Goal: Task Accomplishment & Management: Complete application form

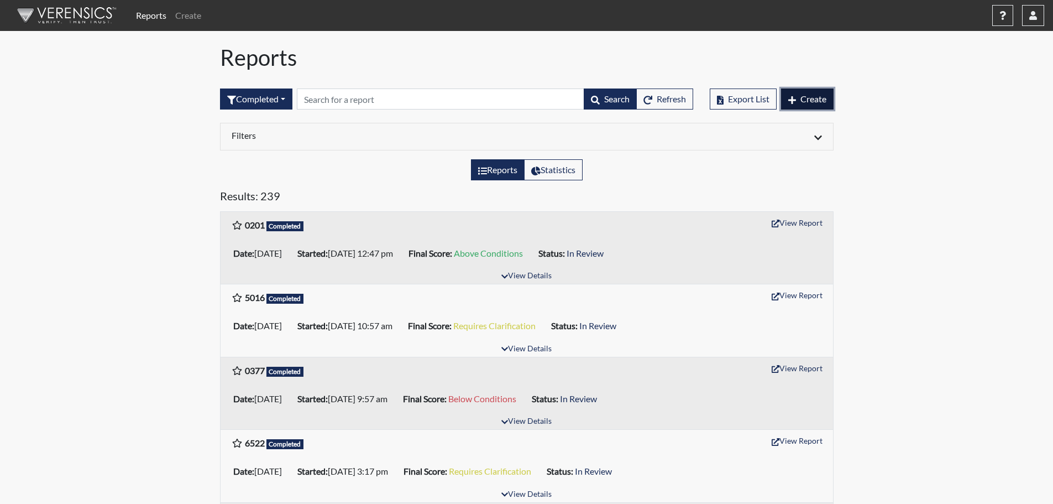
click at [809, 98] on span "Create" at bounding box center [813, 98] width 26 height 11
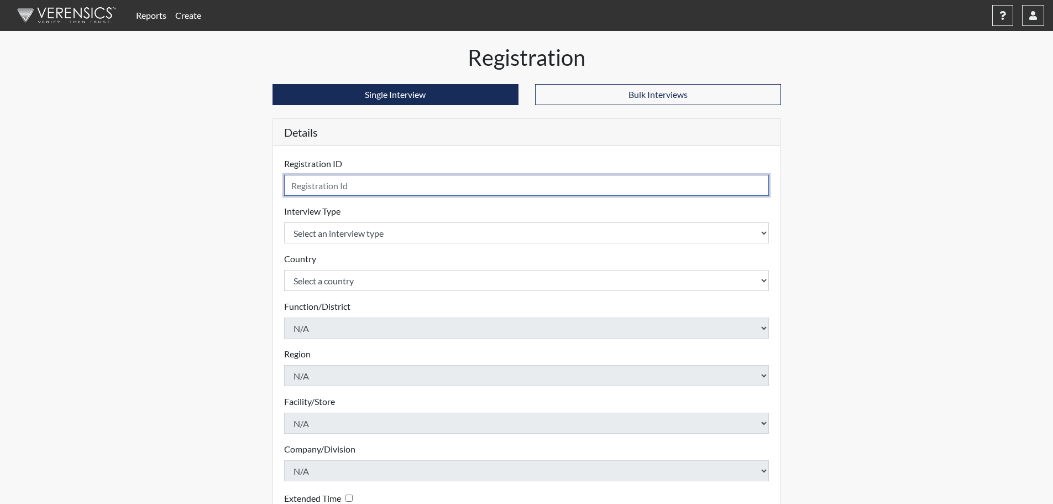
click at [351, 193] on input "text" at bounding box center [526, 185] width 485 height 21
type input "3104"
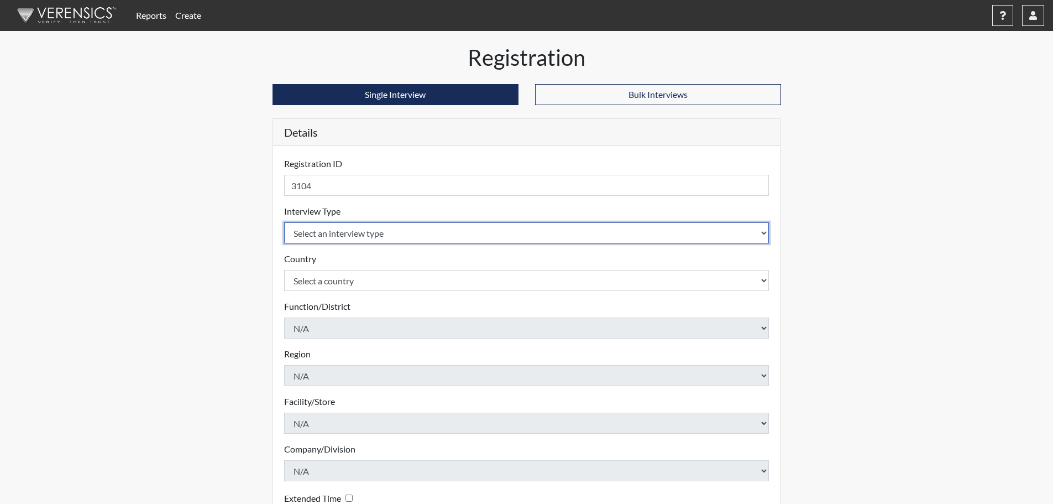
click at [391, 235] on select "Select an interview type Pre-Employment" at bounding box center [526, 232] width 485 height 21
select select "c2470aee-a530-11ea-a930-026c882af335"
click at [284, 222] on select "Select an interview type Pre-Employment" at bounding box center [526, 232] width 485 height 21
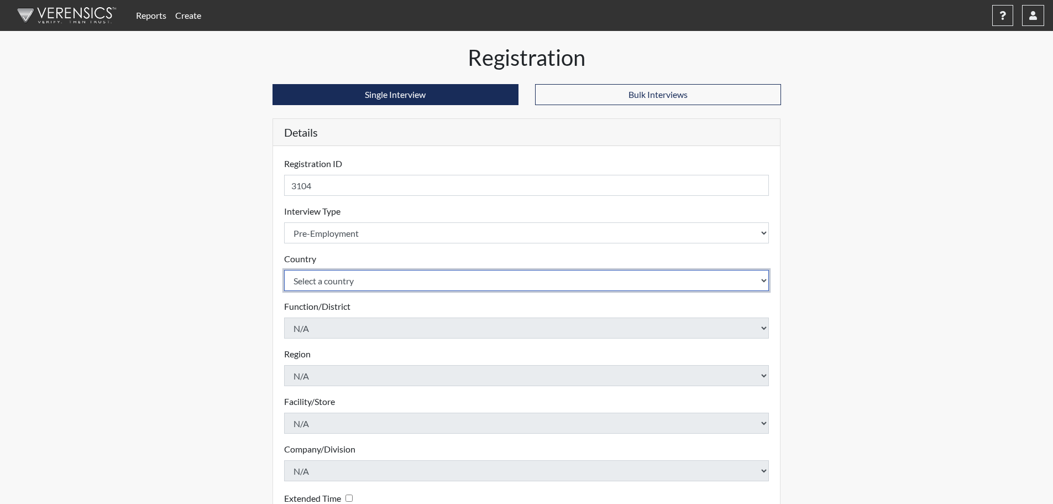
click at [328, 270] on select "Select a country [GEOGRAPHIC_DATA] [GEOGRAPHIC_DATA]" at bounding box center [526, 280] width 485 height 21
select select "united-states-of-[GEOGRAPHIC_DATA]"
click at [284, 270] on select "Select a country [GEOGRAPHIC_DATA] [GEOGRAPHIC_DATA]" at bounding box center [526, 280] width 485 height 21
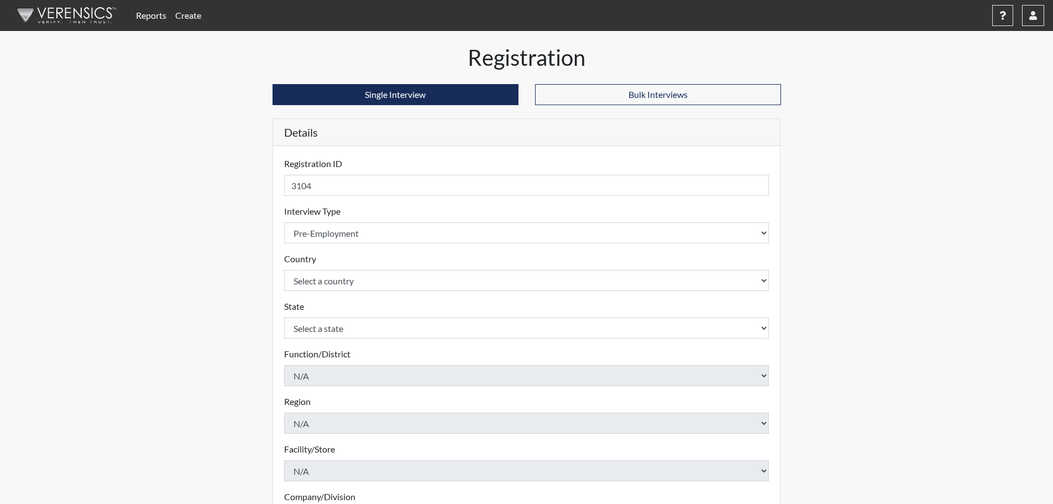
click at [322, 300] on div "State Select a state [US_STATE] [US_STATE] [US_STATE] [US_STATE] [US_STATE] [US…" at bounding box center [526, 319] width 485 height 39
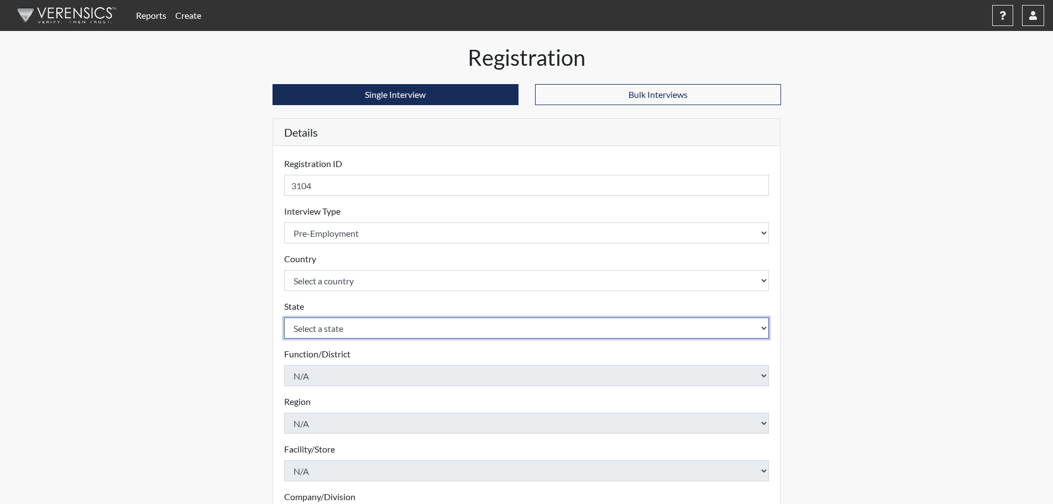
click at [319, 322] on select "Select a state [US_STATE] [US_STATE] [US_STATE] [US_STATE] [US_STATE] [US_STATE…" at bounding box center [526, 327] width 485 height 21
select select "CT"
click at [284, 317] on select "Select a state [US_STATE] [US_STATE] [US_STATE] [US_STATE] [US_STATE] [US_STATE…" at bounding box center [526, 327] width 485 height 21
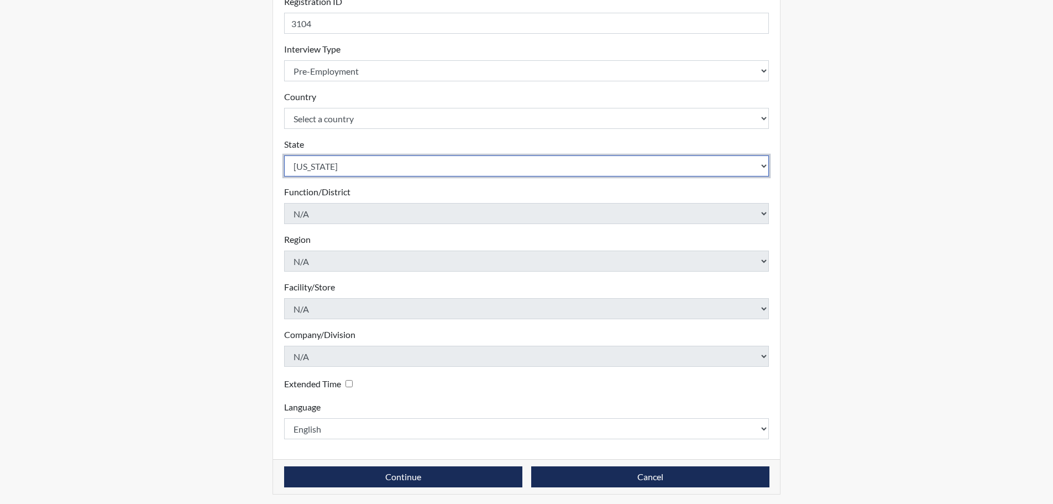
scroll to position [166, 0]
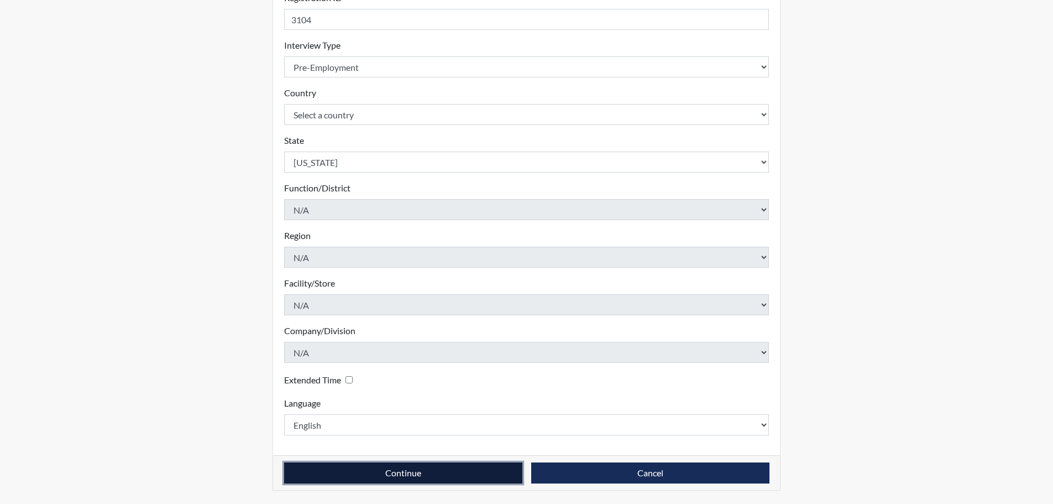
click at [465, 470] on button "Continue" at bounding box center [403, 472] width 238 height 21
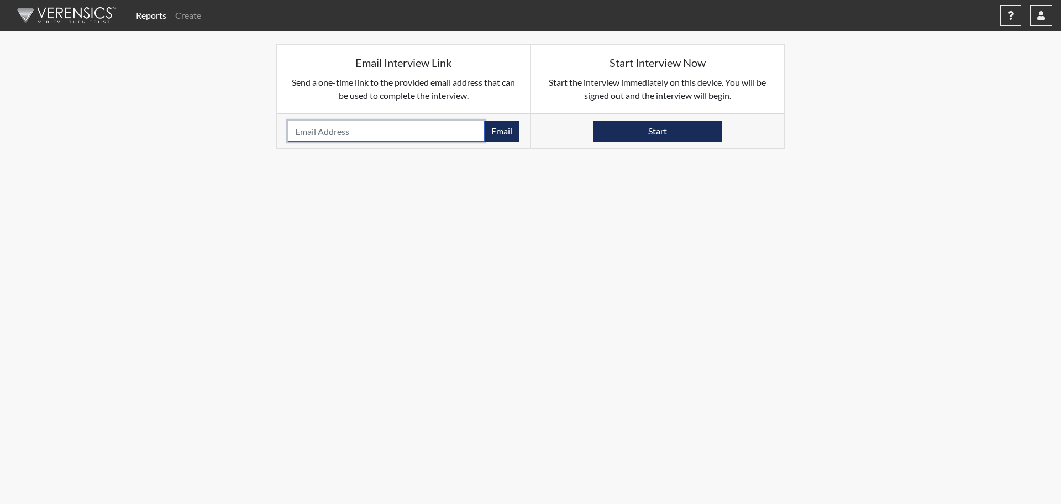
drag, startPoint x: 384, startPoint y: 138, endPoint x: 390, endPoint y: 128, distance: 11.4
click at [384, 138] on input "email" at bounding box center [386, 131] width 197 height 21
click at [401, 132] on input "email" at bounding box center [386, 131] width 197 height 21
paste input "[EMAIL_ADDRESS][PERSON_NAME][DOMAIN_NAME]"
type input "[EMAIL_ADDRESS][PERSON_NAME][DOMAIN_NAME]"
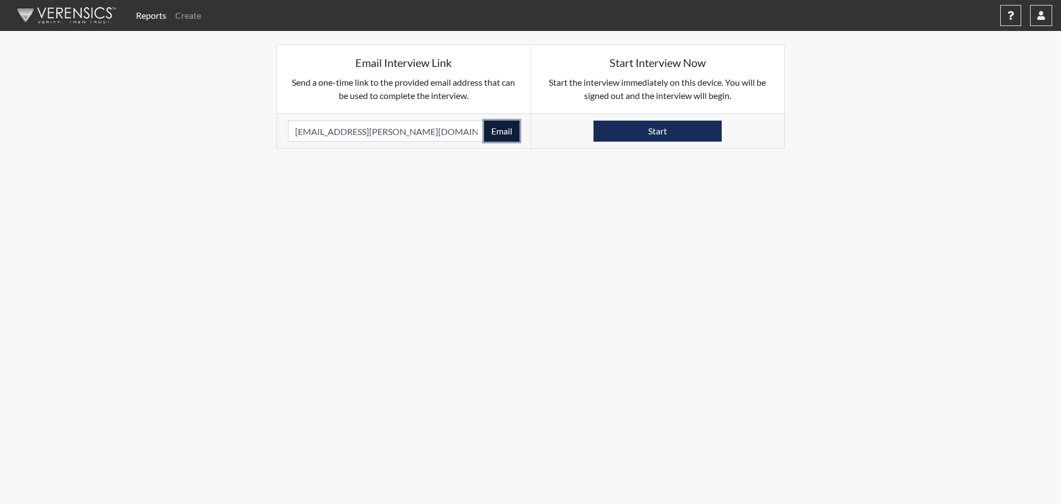
click at [504, 133] on button "Email" at bounding box center [501, 131] width 35 height 21
